Goal: Information Seeking & Learning: Learn about a topic

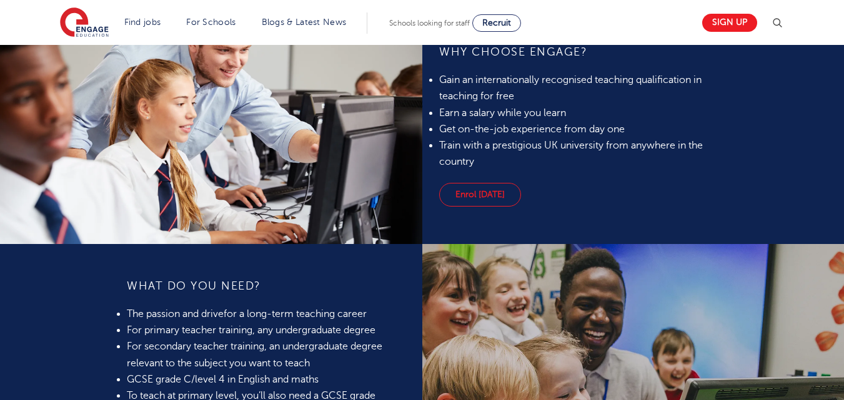
scroll to position [824, 0]
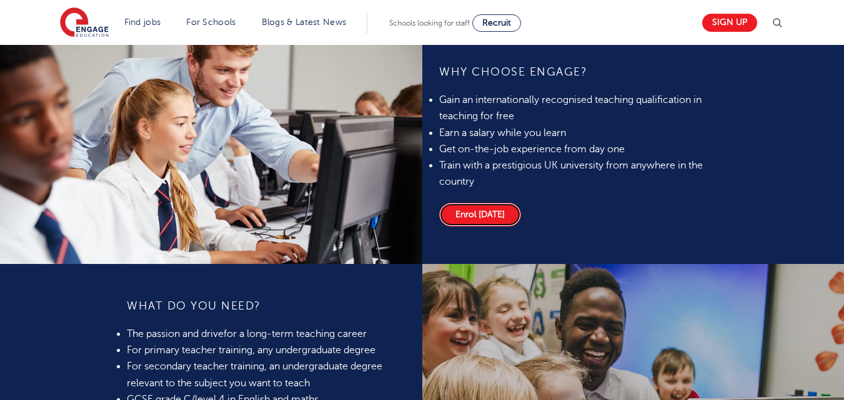
click at [477, 216] on link "Enrol today" at bounding box center [480, 215] width 82 height 24
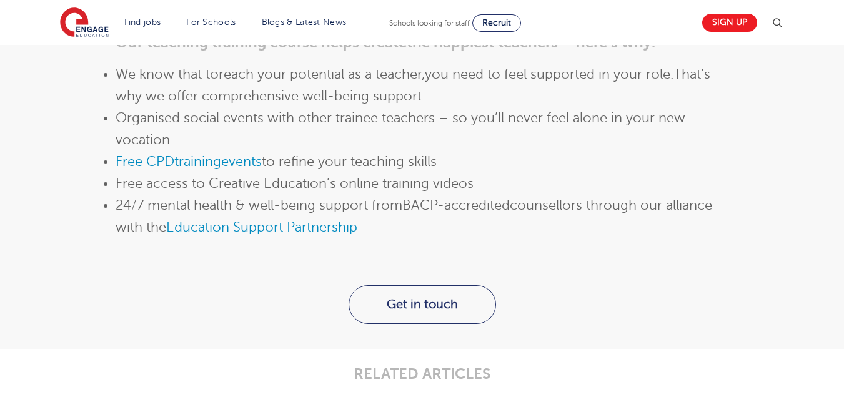
scroll to position [1424, 0]
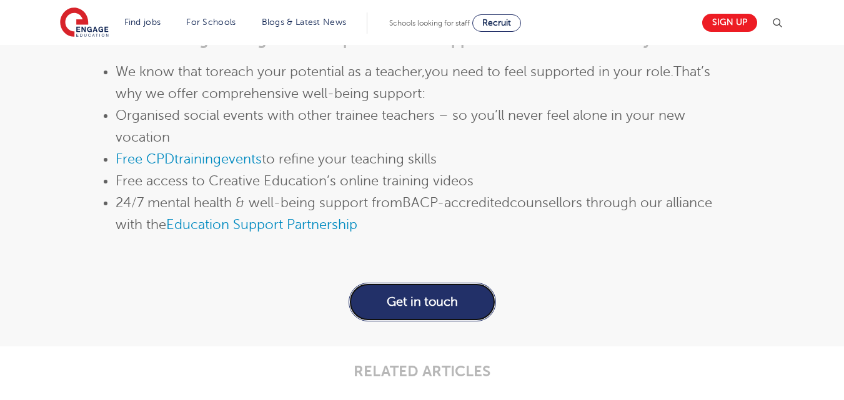
click at [430, 302] on link "Get in touch" at bounding box center [422, 302] width 147 height 39
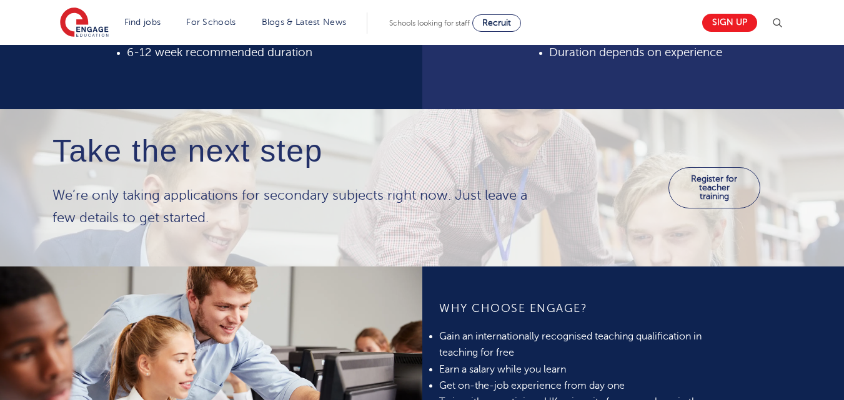
scroll to position [575, 0]
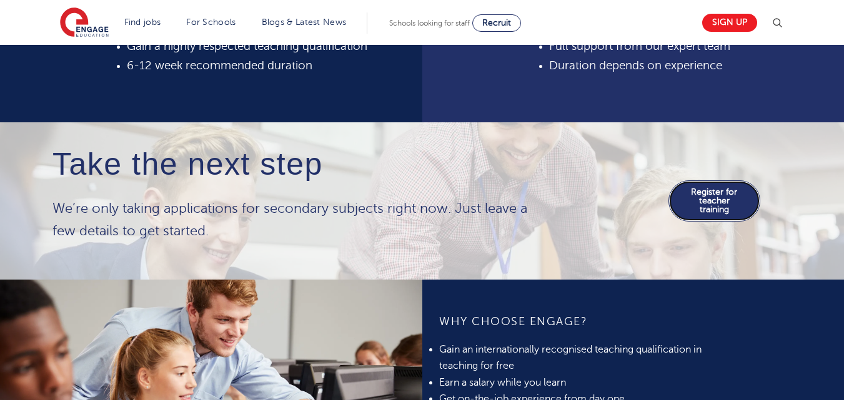
click at [723, 194] on link "Register for teacher training" at bounding box center [714, 201] width 92 height 41
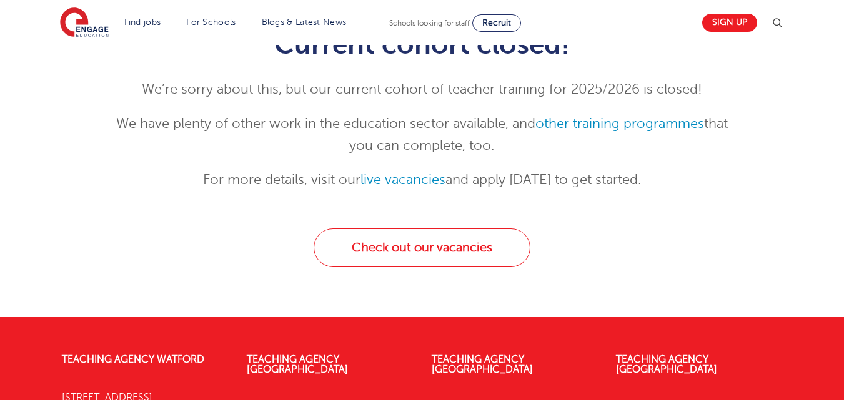
scroll to position [125, 0]
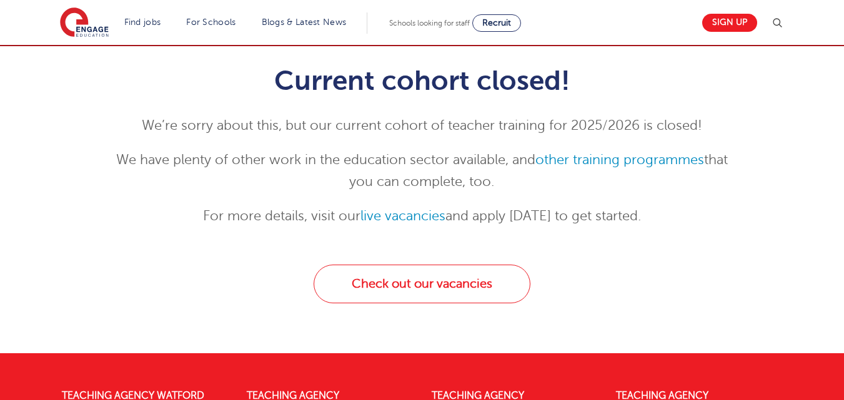
scroll to position [175, 0]
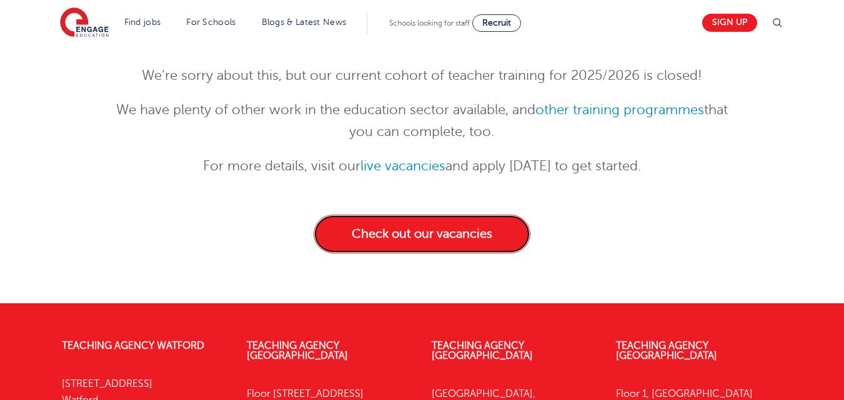
click at [478, 233] on link "Check out our vacancies" at bounding box center [422, 234] width 217 height 39
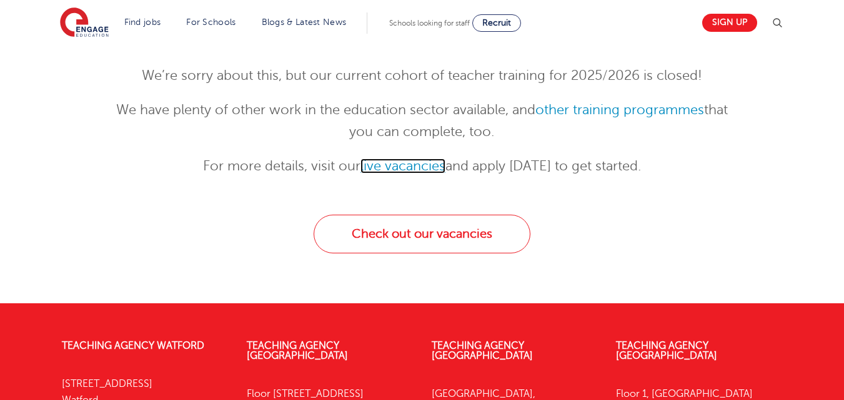
click at [412, 166] on link "live vacancies" at bounding box center [402, 166] width 85 height 15
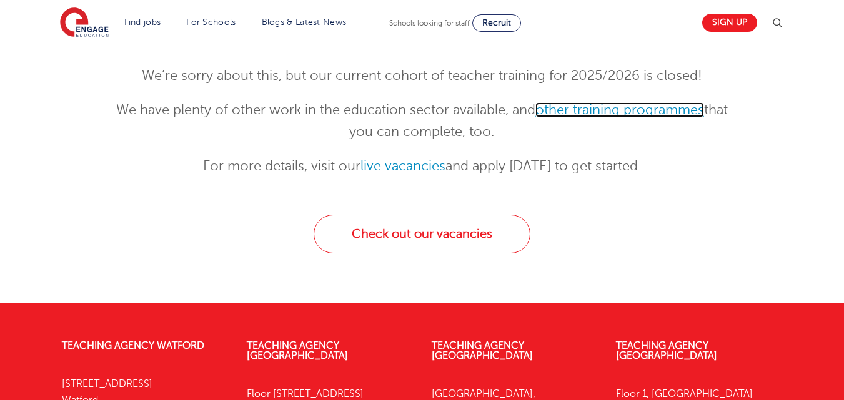
click at [645, 110] on link "other training programmes" at bounding box center [619, 109] width 169 height 15
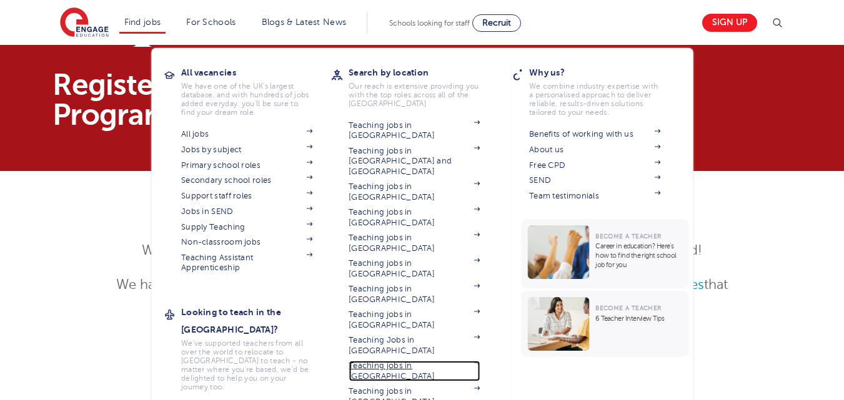
click at [422, 361] on link "Teaching jobs in [GEOGRAPHIC_DATA]" at bounding box center [414, 371] width 131 height 21
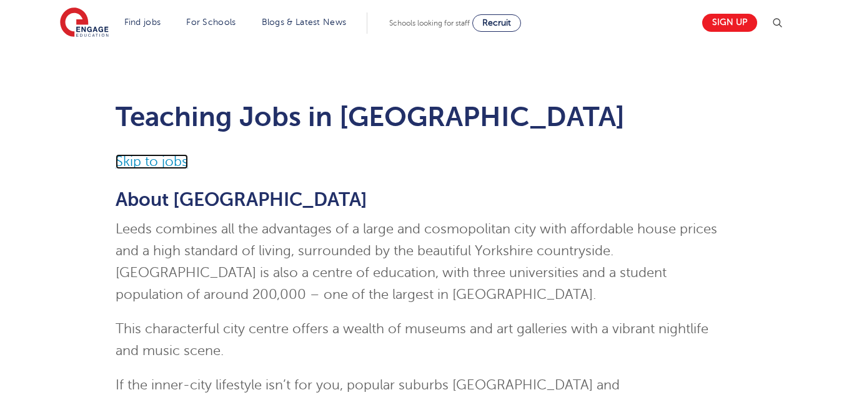
click at [158, 161] on link "Skip to jobs" at bounding box center [152, 161] width 72 height 15
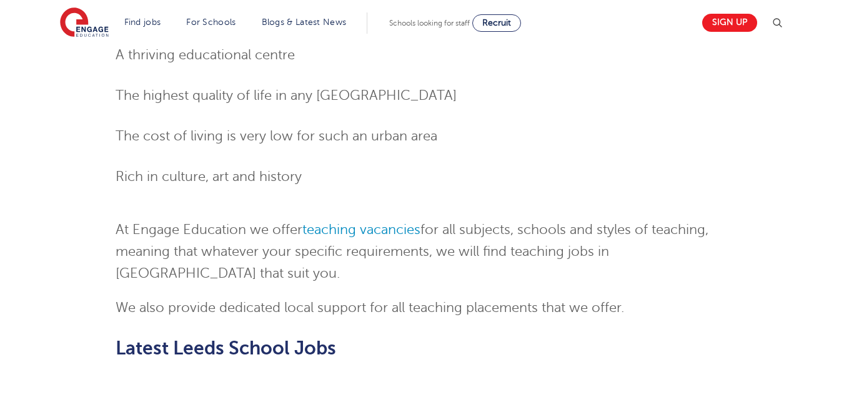
scroll to position [1362, 0]
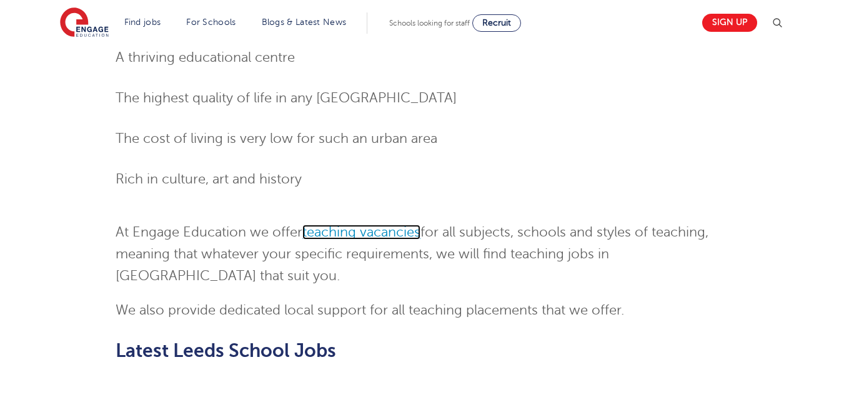
click at [383, 225] on link "teaching vacancies" at bounding box center [361, 232] width 118 height 15
